Goal: Obtain resource: Download file/media

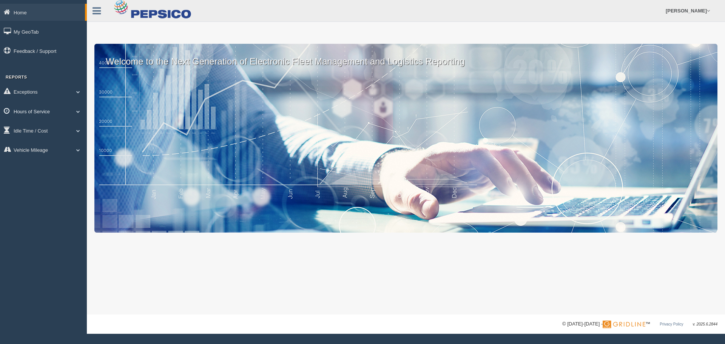
click at [74, 110] on span at bounding box center [78, 112] width 10 height 4
click at [57, 140] on link "HOS Violation Audit Reports" at bounding box center [49, 142] width 71 height 14
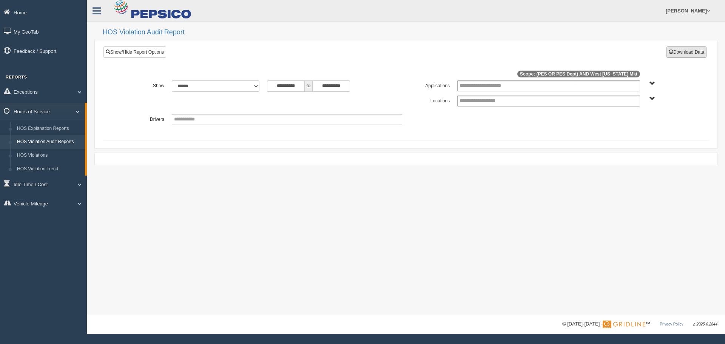
click at [690, 51] on button "Download Data" at bounding box center [687, 51] width 40 height 11
